Goal: Information Seeking & Learning: Find specific fact

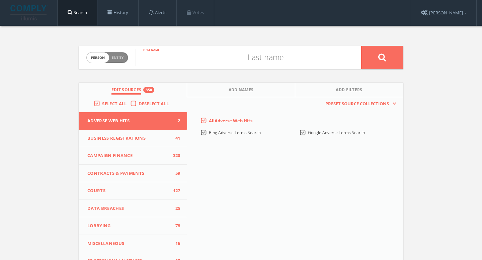
click at [174, 58] on input "text" at bounding box center [187, 57] width 104 height 17
type input "geoff"
click at [272, 53] on input "text" at bounding box center [292, 57] width 104 height 17
type input "carroll"
click at [151, 59] on input "geoff" at bounding box center [187, 57] width 104 height 17
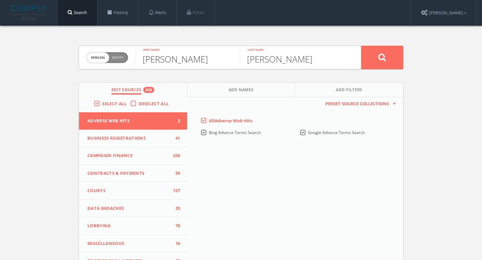
click at [151, 59] on input "geoff" at bounding box center [187, 57] width 104 height 17
paste input "[PERSON_NAME]"
click at [187, 64] on input "[PERSON_NAME]" at bounding box center [187, 57] width 104 height 17
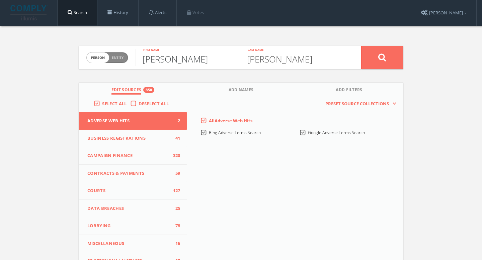
type input "Geoff"
click at [257, 50] on input "carroll" at bounding box center [292, 57] width 104 height 17
click at [257, 51] on input "carroll" at bounding box center [292, 57] width 104 height 17
paste input "C"
type input "Carroll"
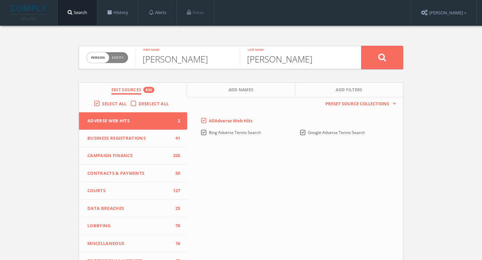
click at [361, 46] on button at bounding box center [382, 57] width 42 height 23
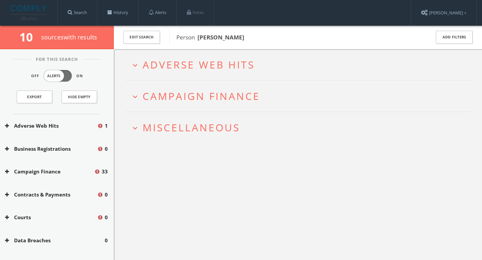
click at [229, 70] on span "Adverse Web Hits" at bounding box center [198, 65] width 112 height 14
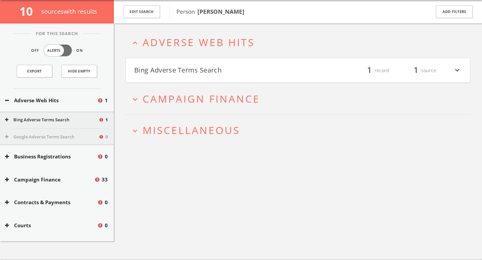
click at [237, 63] on h4 "Bing Adverse Terms Search filter_list 1 record 1 source expand_more" at bounding box center [298, 70] width 344 height 25
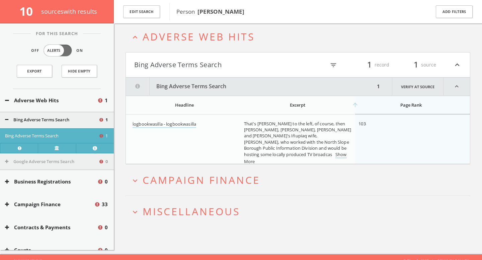
scroll to position [39, 0]
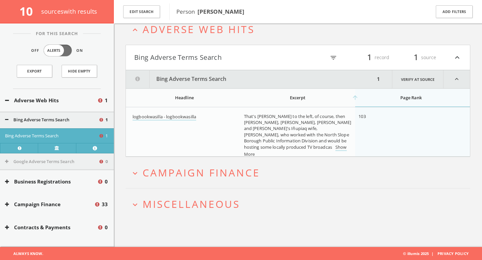
click at [209, 186] on h2 "expand_more Campaign Finance" at bounding box center [297, 172] width 345 height 31
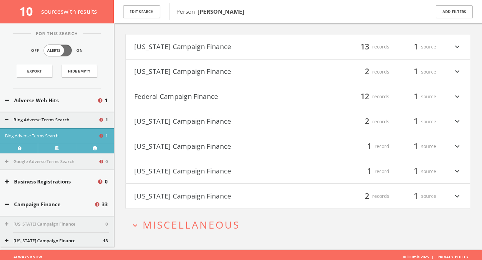
scroll to position [196, 0]
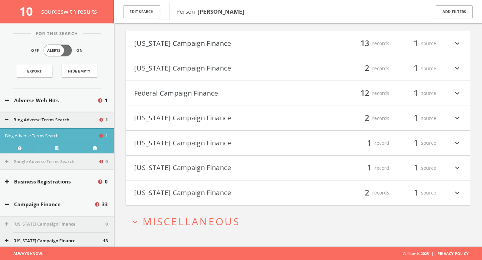
click at [190, 212] on h2 "expand_more Miscellaneous" at bounding box center [297, 221] width 345 height 31
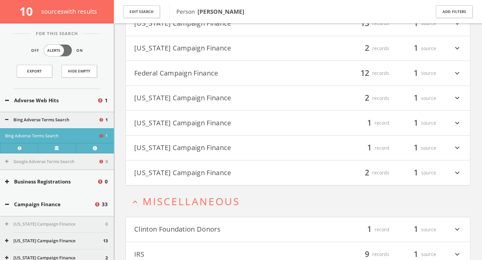
scroll to position [247, 0]
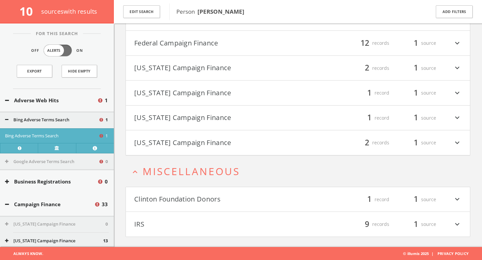
click at [212, 201] on button "Clinton Foundation Donors" at bounding box center [216, 199] width 164 height 11
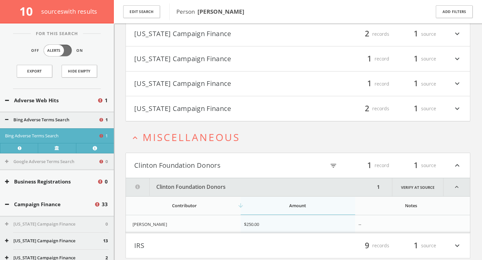
scroll to position [302, 0]
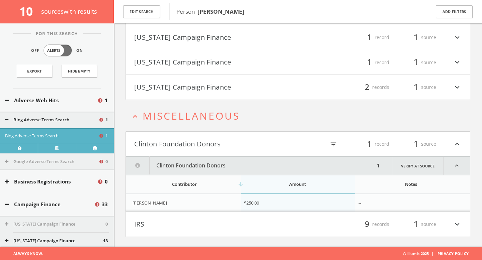
click at [203, 223] on button "IRS" at bounding box center [216, 224] width 164 height 11
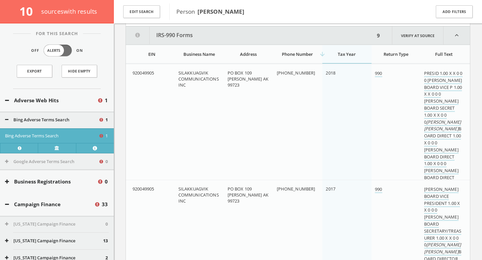
scroll to position [515, 0]
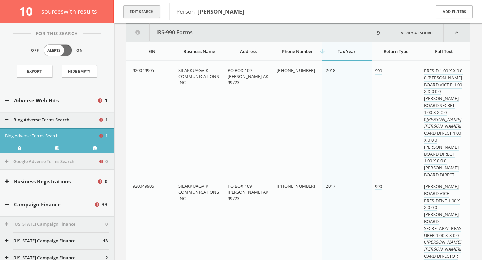
click at [149, 12] on button "Edit Search" at bounding box center [141, 11] width 37 height 13
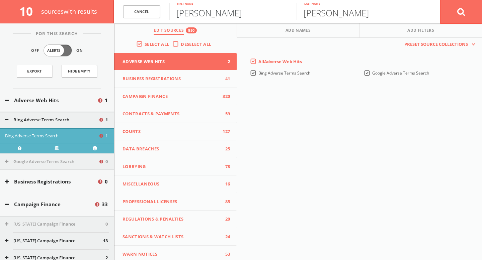
click at [215, 13] on input "Geoff" at bounding box center [232, 11] width 127 height 17
type input "Geoffrey"
click at [471, 14] on button at bounding box center [461, 12] width 42 height 24
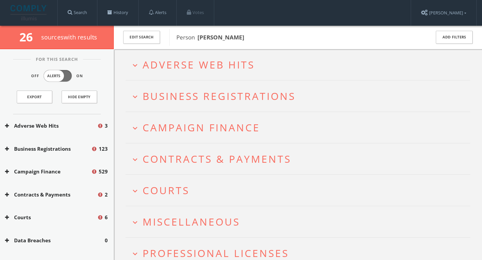
click at [241, 67] on span "Adverse Web Hits" at bounding box center [198, 65] width 112 height 14
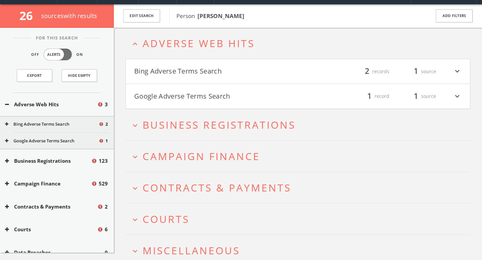
click at [231, 76] on button "Bing Adverse Terms Search" at bounding box center [216, 71] width 164 height 11
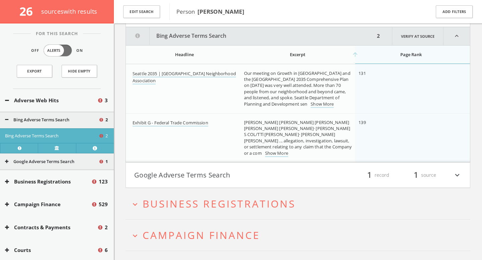
click at [212, 173] on button "Google Adverse Terms Search" at bounding box center [216, 175] width 164 height 11
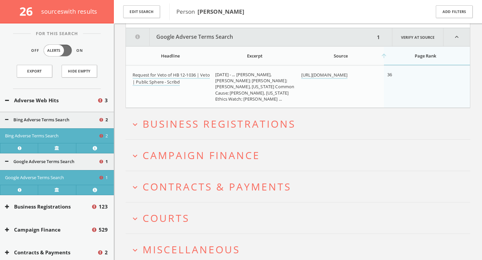
scroll to position [246, 0]
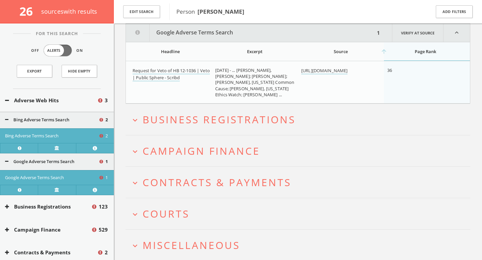
click at [229, 120] on span "Business Registrations" at bounding box center [218, 120] width 153 height 14
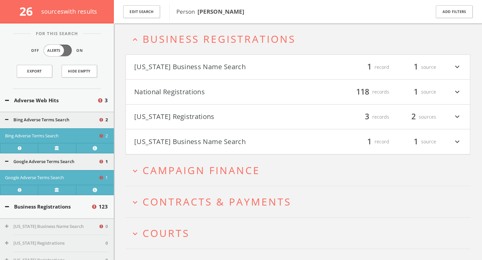
click at [217, 167] on span "Campaign Finance" at bounding box center [200, 171] width 117 height 14
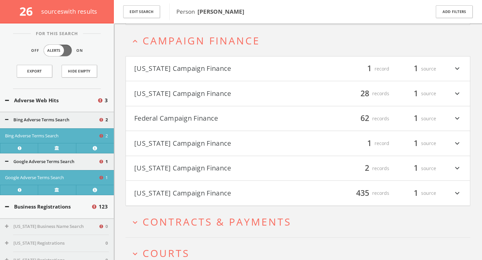
scroll to position [458, 0]
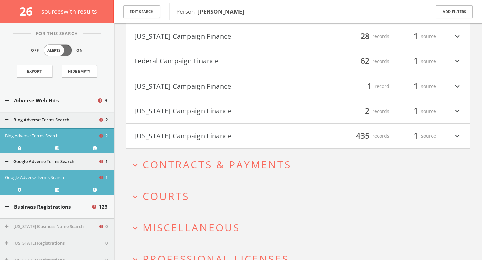
click at [221, 162] on span "Contracts & Payments" at bounding box center [216, 165] width 149 height 14
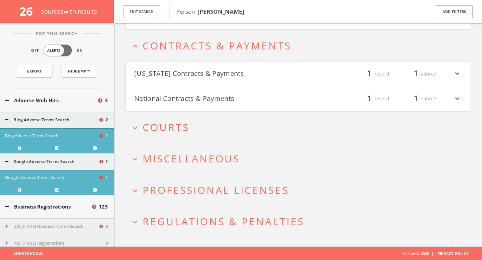
click at [227, 128] on button "expand_more Courts" at bounding box center [299, 127] width 339 height 11
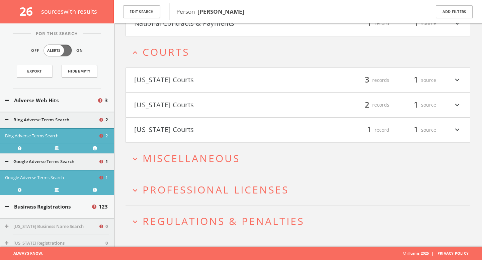
click at [244, 81] on button "[US_STATE] Courts" at bounding box center [216, 80] width 164 height 11
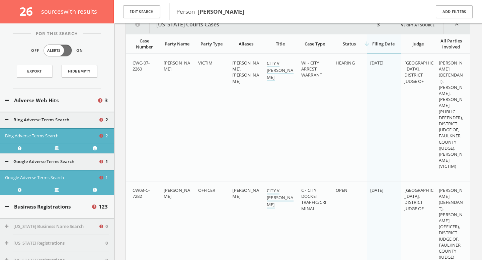
scroll to position [782, 0]
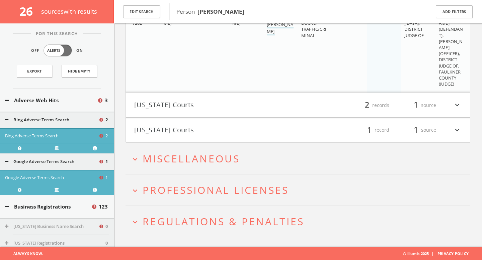
click at [263, 104] on button "[US_STATE] Courts" at bounding box center [216, 105] width 164 height 11
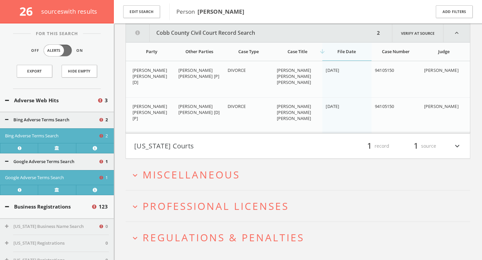
click at [250, 146] on button "[US_STATE] Courts" at bounding box center [216, 145] width 164 height 11
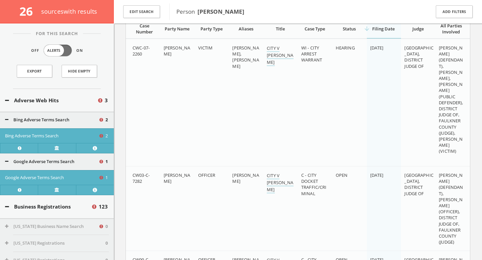
scroll to position [802, 0]
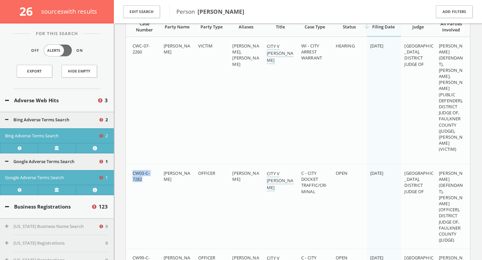
drag, startPoint x: 132, startPoint y: 174, endPoint x: 143, endPoint y: 180, distance: 12.9
click at [143, 180] on td "CW03-C-7282" at bounding box center [143, 206] width 34 height 85
copy span "CW03-C-7282"
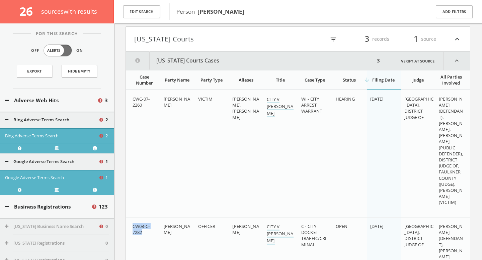
scroll to position [725, 0]
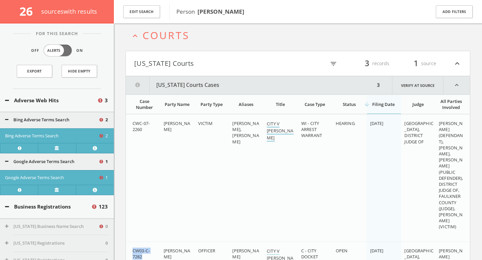
click at [273, 125] on link "CITY V [PERSON_NAME]" at bounding box center [280, 131] width 26 height 21
click at [137, 122] on span "CWC-07-2260" at bounding box center [140, 126] width 17 height 12
copy span "CWC-07-2260"
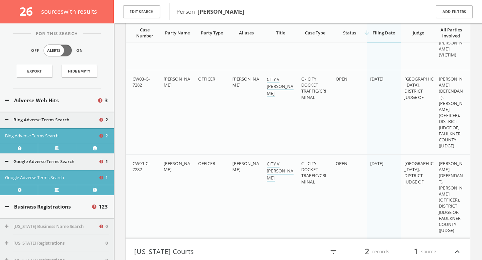
scroll to position [897, 0]
drag, startPoint x: 288, startPoint y: 178, endPoint x: 267, endPoint y: 165, distance: 24.9
click at [267, 165] on div "CITY V [PERSON_NAME]" at bounding box center [281, 170] width 29 height 21
copy link "CITY V [PERSON_NAME]"
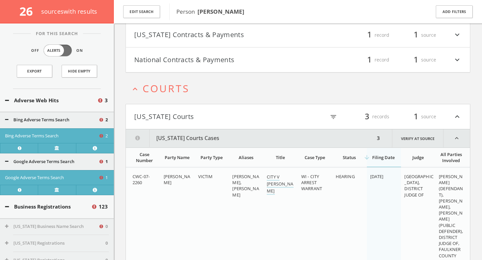
scroll to position [669, 0]
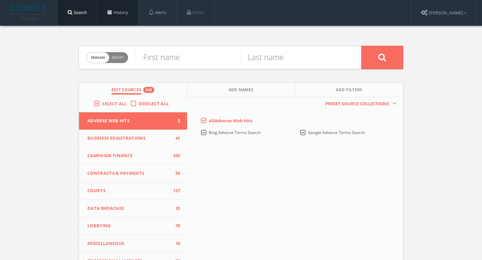
click at [118, 20] on link "History" at bounding box center [117, 12] width 41 height 25
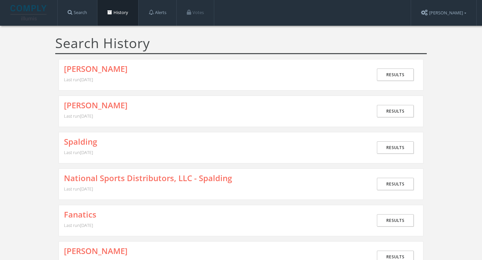
scroll to position [9, 0]
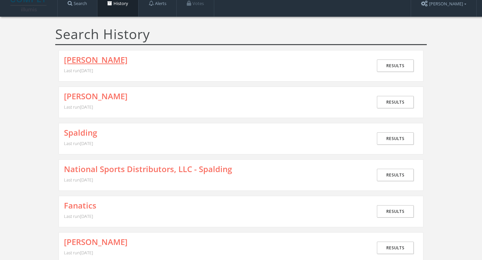
click at [105, 62] on link "[PERSON_NAME]" at bounding box center [96, 60] width 64 height 9
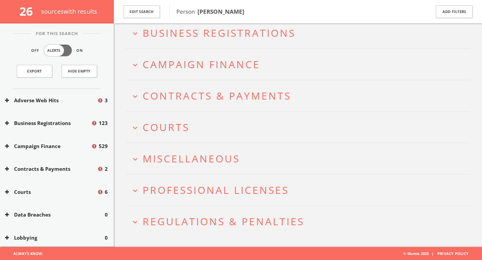
click at [185, 127] on span "Courts" at bounding box center [165, 127] width 47 height 14
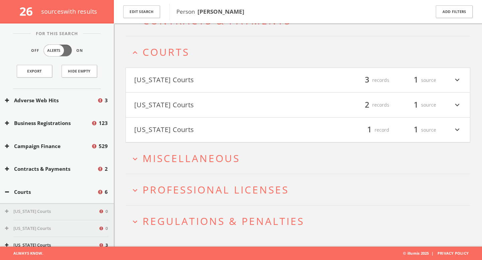
click at [204, 73] on h4 "[US_STATE] Courts filter_list 3 records 1 source expand_more" at bounding box center [298, 80] width 344 height 25
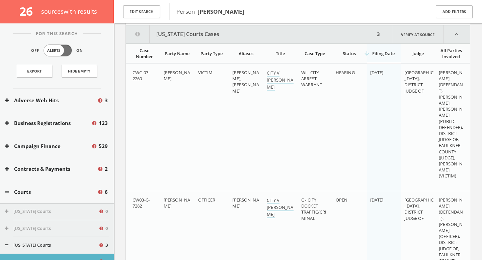
scroll to position [211, 0]
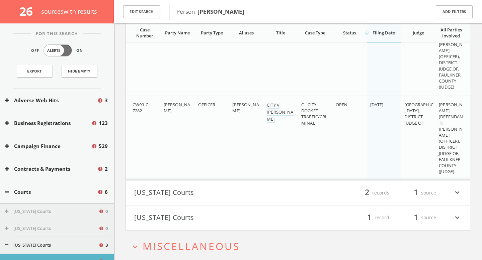
click at [183, 190] on button "[US_STATE] Courts" at bounding box center [216, 192] width 164 height 11
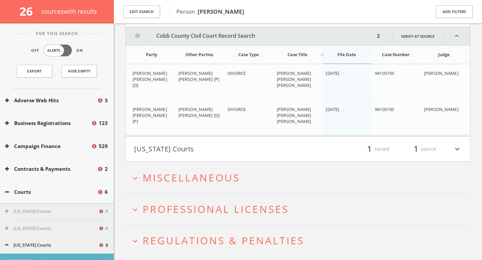
scroll to position [571, 0]
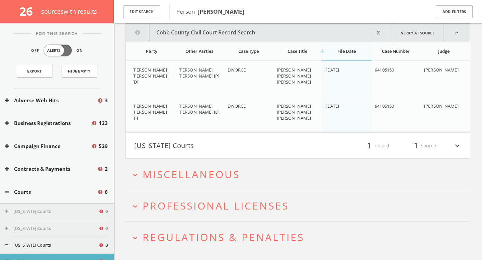
click at [181, 148] on button "[US_STATE] Courts" at bounding box center [216, 145] width 164 height 11
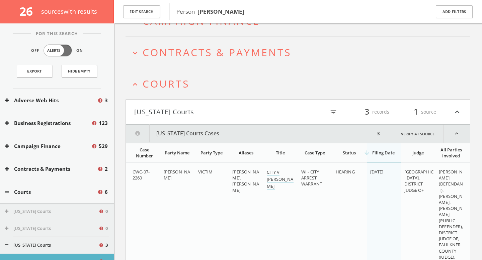
scroll to position [0, 0]
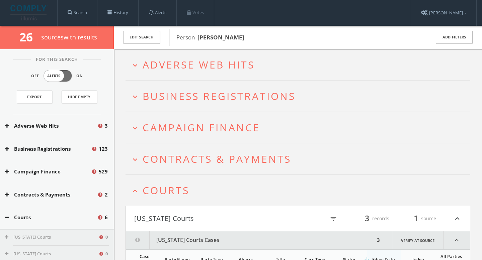
drag, startPoint x: 175, startPoint y: 38, endPoint x: 254, endPoint y: 38, distance: 78.6
click at [254, 38] on div "Person [PERSON_NAME]" at bounding box center [295, 37] width 252 height 17
click at [253, 37] on span "Person [PERSON_NAME]" at bounding box center [298, 37] width 245 height 9
drag, startPoint x: 250, startPoint y: 37, endPoint x: 199, endPoint y: 38, distance: 51.2
click at [199, 38] on span "Person [PERSON_NAME]" at bounding box center [298, 37] width 245 height 9
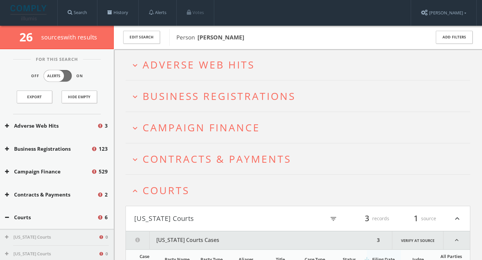
copy b "[PERSON_NAME]"
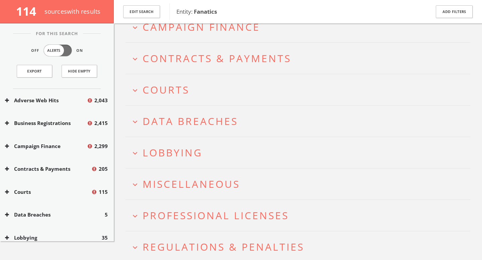
click at [250, 154] on button "expand_more Lobbying" at bounding box center [299, 152] width 339 height 11
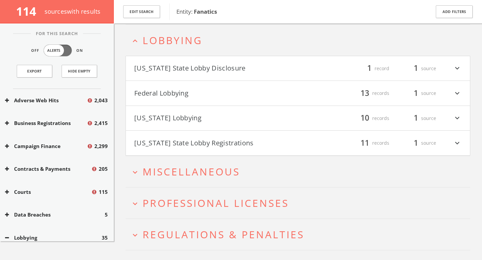
scroll to position [218, 0]
click at [266, 94] on button "Federal Lobbying" at bounding box center [216, 91] width 164 height 11
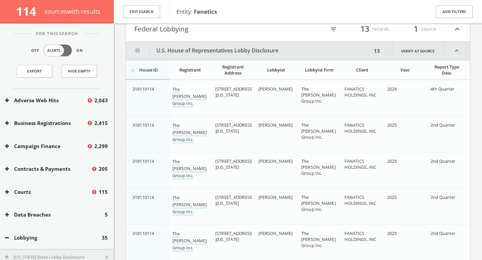
click at [281, 34] on button "Federal Lobbying" at bounding box center [216, 28] width 164 height 11
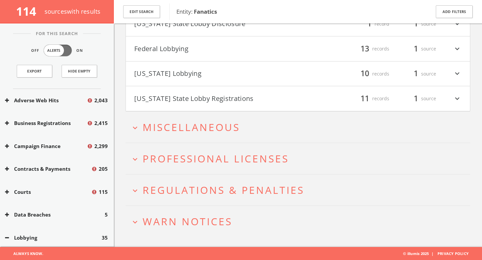
click at [263, 80] on h4 "Missouri Lobbying filter_list 10 records 1 source expand_more" at bounding box center [298, 74] width 344 height 25
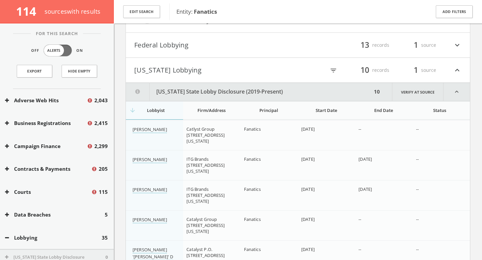
click at [268, 65] on button "Missouri Lobbying" at bounding box center [216, 70] width 164 height 11
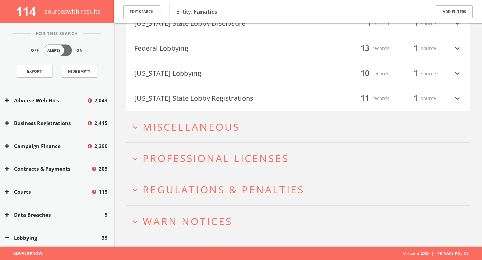
scroll to position [261, 0]
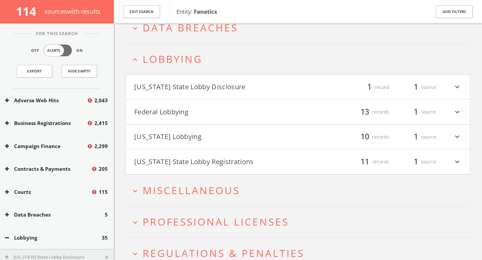
click at [212, 163] on button "Ohio State Lobby Registrations" at bounding box center [216, 161] width 164 height 11
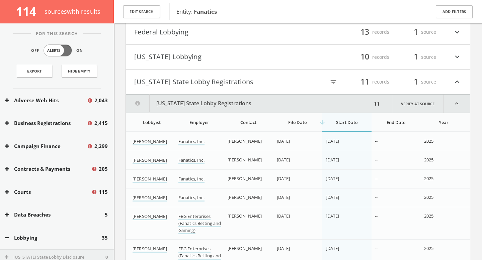
scroll to position [265, 0]
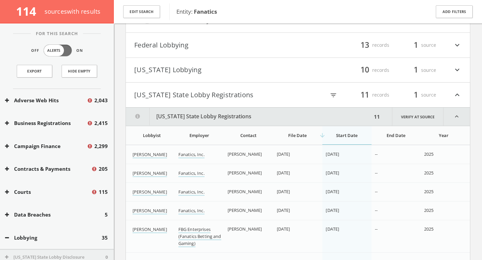
click at [241, 76] on h4 "Missouri Lobbying filter_list 10 records 1 source expand_more" at bounding box center [298, 70] width 344 height 25
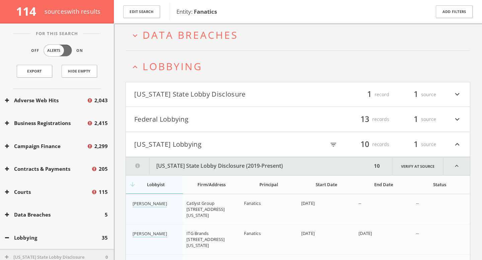
click at [219, 126] on h4 "Federal Lobbying filter_list 13 records 1 source expand_more" at bounding box center [298, 119] width 344 height 25
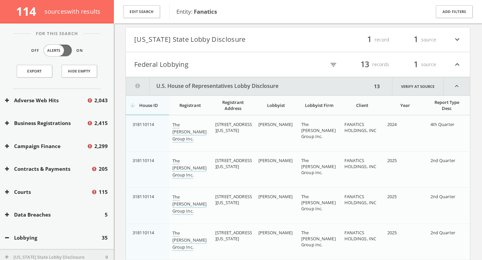
click at [247, 46] on h4 "California State Lobby Disclosure filter_list 1 record 1 source expand_more" at bounding box center [298, 39] width 344 height 25
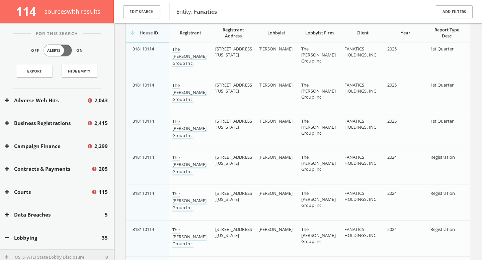
scroll to position [620, 0]
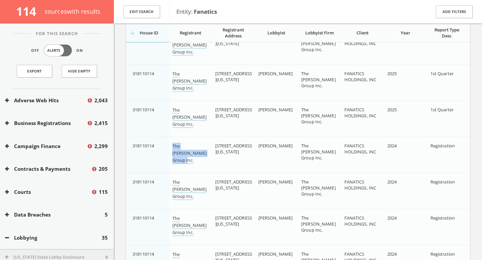
drag, startPoint x: 194, startPoint y: 155, endPoint x: 170, endPoint y: 147, distance: 24.9
click at [170, 147] on td "The Duberstein Group Inc." at bounding box center [190, 155] width 43 height 36
copy link "The Duberstein Group Inc."
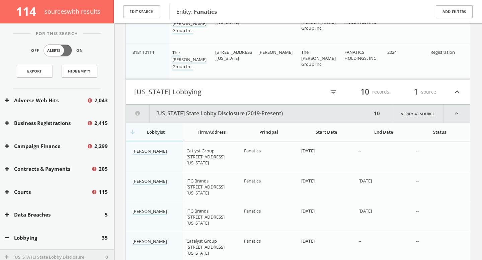
scroll to position [803, 0]
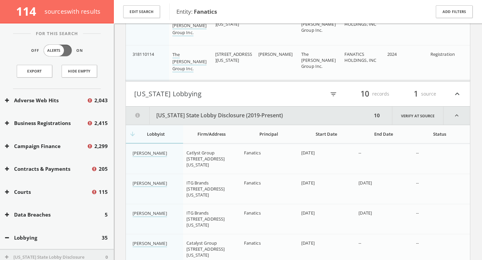
click at [203, 168] on td "Catlyst Group PO Box 7143 Kansas City, MO 64113" at bounding box center [211, 159] width 57 height 30
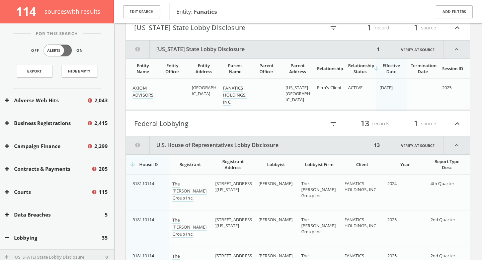
scroll to position [229, 0]
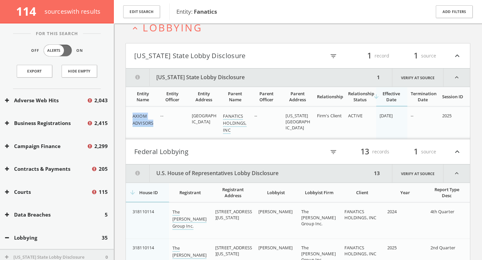
drag, startPoint x: 154, startPoint y: 124, endPoint x: 132, endPoint y: 114, distance: 23.8
click at [132, 114] on td "AXIOM ADVISORS" at bounding box center [141, 123] width 31 height 32
copy link "AXIOM ADVISORS"
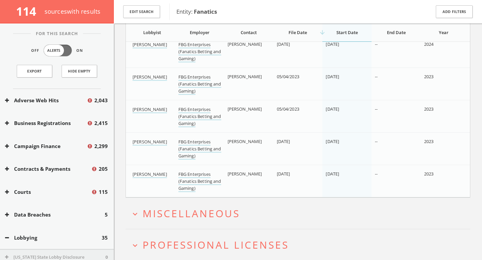
scroll to position [1410, 0]
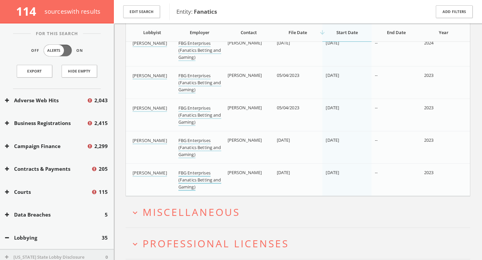
click at [196, 173] on link "FBG Enterprises (Fanatics Betting and Gaming)" at bounding box center [199, 180] width 43 height 21
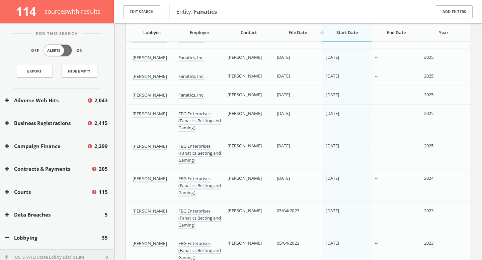
scroll to position [1274, 0]
click at [202, 117] on link "FBG Enterprises (Fanatics Betting and Gaming)" at bounding box center [199, 121] width 43 height 21
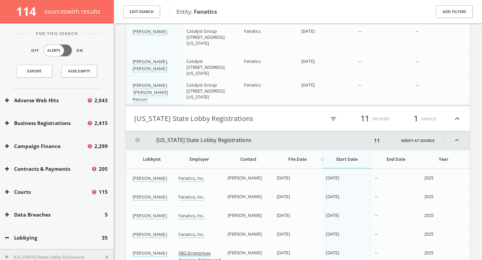
scroll to position [1134, 0]
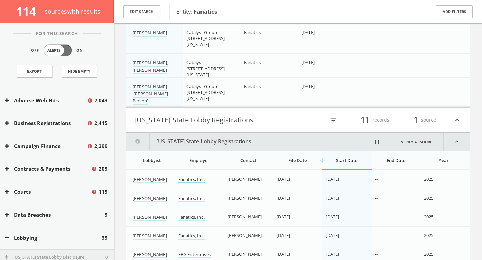
click at [191, 180] on link "Fanatics, Inc." at bounding box center [191, 180] width 26 height 7
click at [191, 199] on link "Fanatics, Inc." at bounding box center [191, 198] width 26 height 7
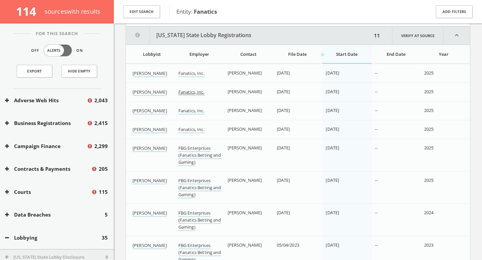
scroll to position [1263, 0]
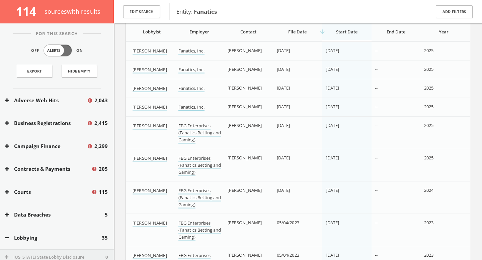
click at [198, 108] on link "Fanatics, Inc." at bounding box center [191, 107] width 26 height 7
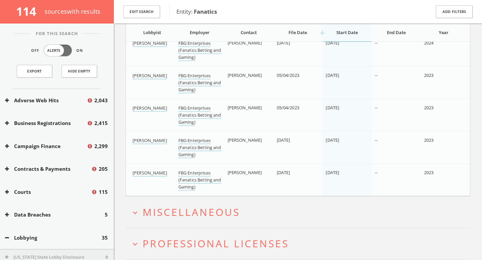
scroll to position [1412, 0]
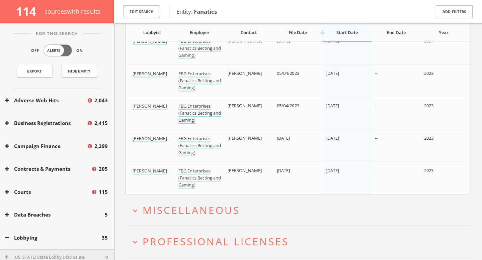
click at [202, 115] on link "FBG Enterprises (Fanatics Betting and Gaming)" at bounding box center [199, 113] width 43 height 21
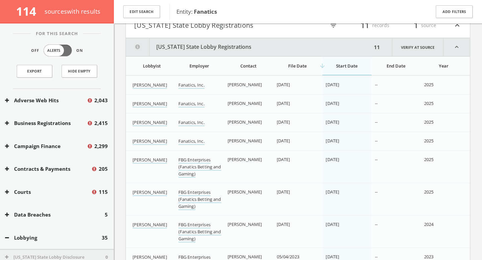
scroll to position [1227, 0]
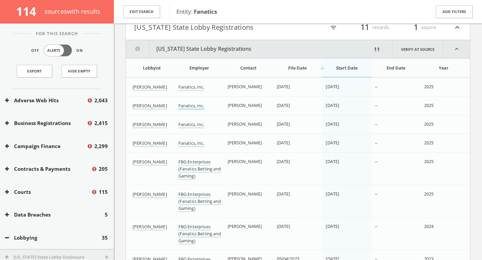
click at [191, 108] on link "Fanatics, Inc." at bounding box center [191, 106] width 26 height 7
click at [188, 166] on link "FBG Enterprises (Fanatics Betting and Gaming)" at bounding box center [199, 169] width 43 height 21
click at [196, 86] on link "Fanatics, Inc." at bounding box center [191, 87] width 26 height 7
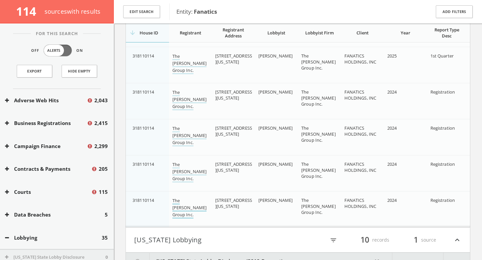
scroll to position [690, 0]
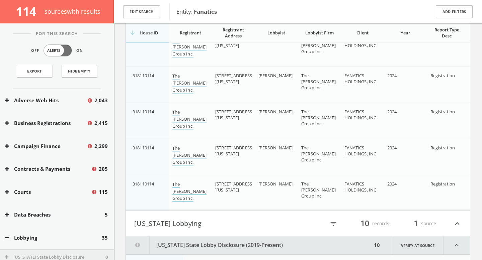
click at [185, 191] on link "The Duberstein Group Inc." at bounding box center [189, 191] width 34 height 21
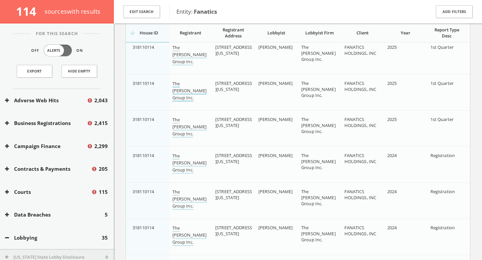
click at [188, 90] on link "The Duberstein Group Inc." at bounding box center [189, 91] width 34 height 21
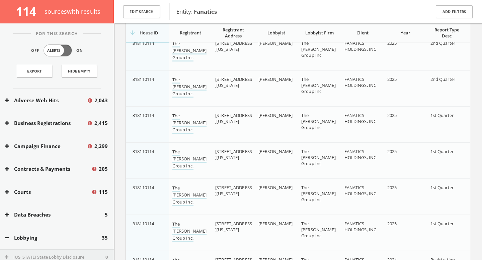
scroll to position [492, 0]
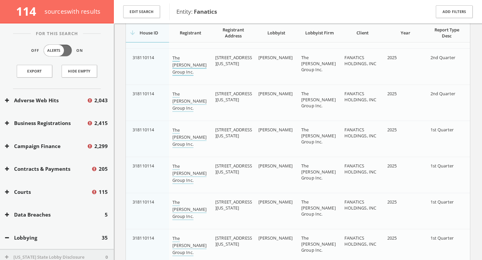
click at [185, 63] on link "The Duberstein Group Inc." at bounding box center [189, 65] width 34 height 21
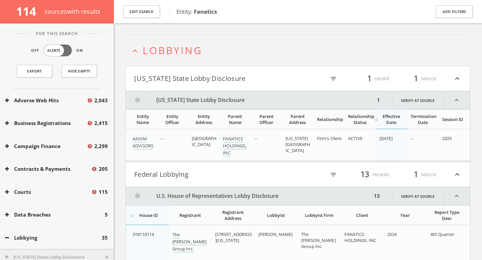
scroll to position [183, 0]
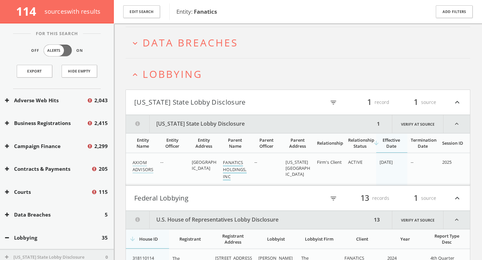
click at [228, 163] on link "FANATICS HOLDINGS, INC" at bounding box center [234, 170] width 23 height 21
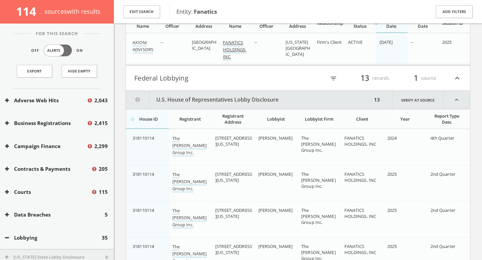
scroll to position [306, 0]
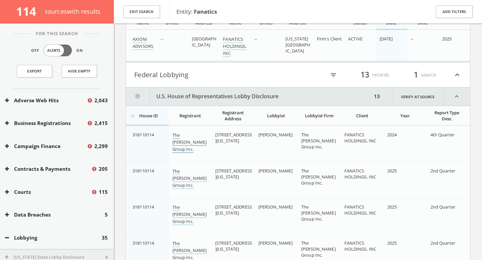
click at [190, 138] on link "The Duberstein Group Inc." at bounding box center [189, 142] width 34 height 21
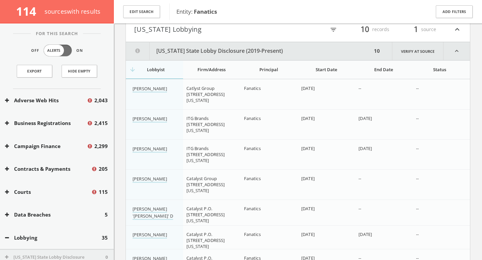
scroll to position [885, 0]
click at [154, 85] on link "Willis, David" at bounding box center [149, 88] width 34 height 7
click at [149, 122] on link "Wells, Jasmine Elizabeth" at bounding box center [149, 118] width 34 height 7
click at [140, 152] on link "Wells, Jasmine Elizabeth" at bounding box center [149, 148] width 34 height 7
click at [149, 177] on link "Wells, Jasmine" at bounding box center [149, 178] width 34 height 7
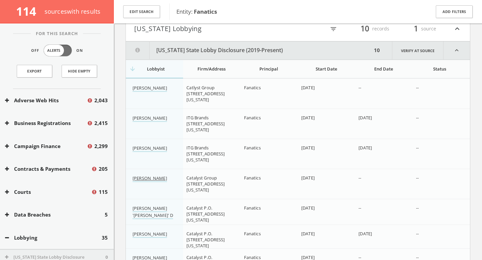
scroll to position [953, 0]
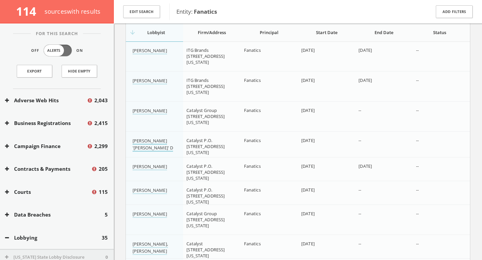
click at [146, 143] on link "Porter, Gregory 'Greg' D" at bounding box center [152, 145] width 40 height 14
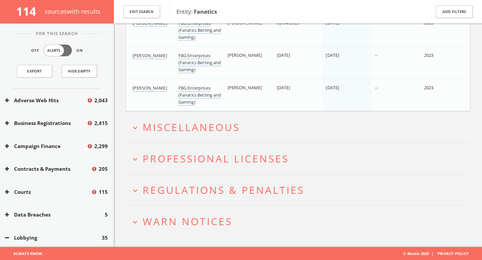
scroll to position [1458, 0]
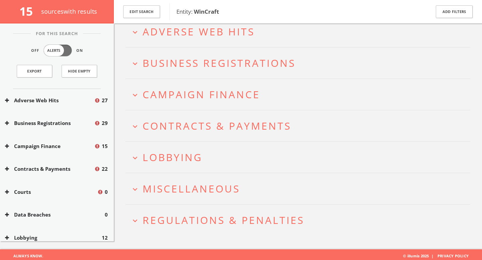
click at [261, 152] on button "expand_more Lobbying" at bounding box center [299, 157] width 339 height 11
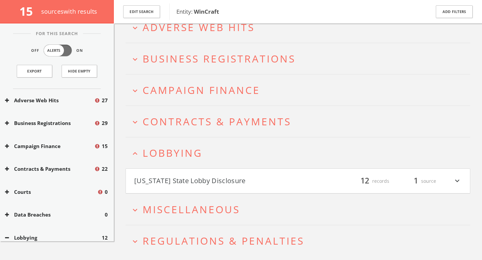
scroll to position [61, 0]
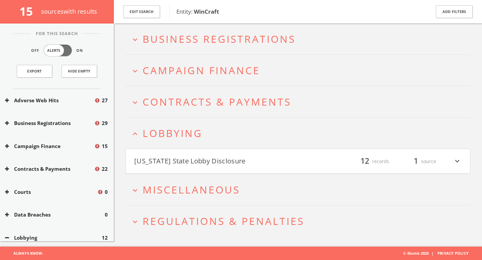
click at [290, 157] on button "Florida State Lobby Disclosure" at bounding box center [216, 161] width 164 height 11
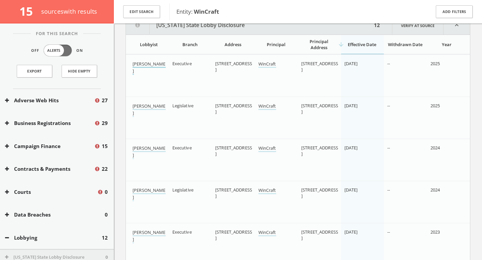
scroll to position [219, 0]
click at [262, 68] on td "WinCraft" at bounding box center [276, 75] width 43 height 42
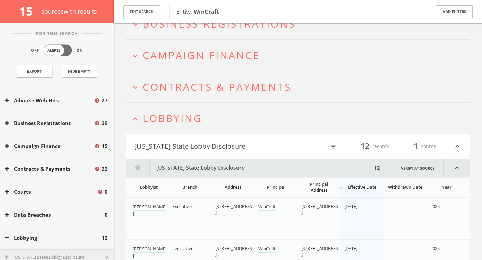
scroll to position [133, 0]
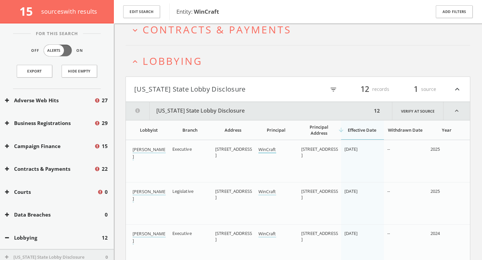
click at [269, 152] on link "WinCraft" at bounding box center [267, 149] width 18 height 7
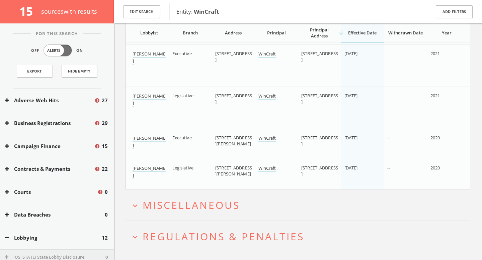
scroll to position [566, 0]
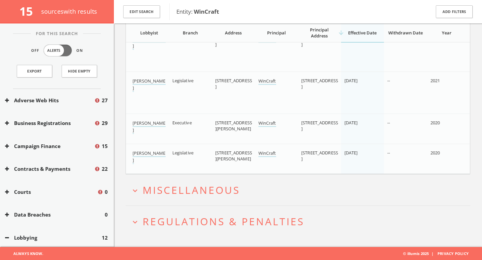
click at [248, 194] on button "expand_more Miscellaneous" at bounding box center [299, 190] width 339 height 11
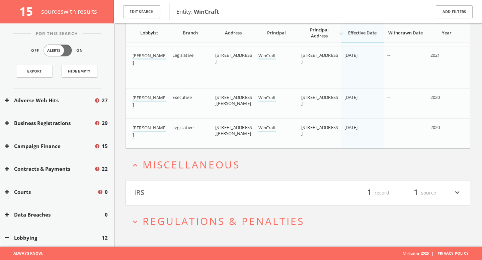
click at [249, 189] on button "IRS" at bounding box center [216, 192] width 164 height 11
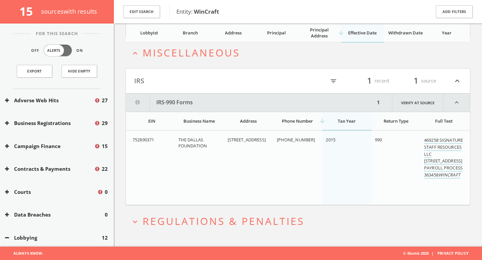
scroll to position [456, 0]
